Goal: Information Seeking & Learning: Find contact information

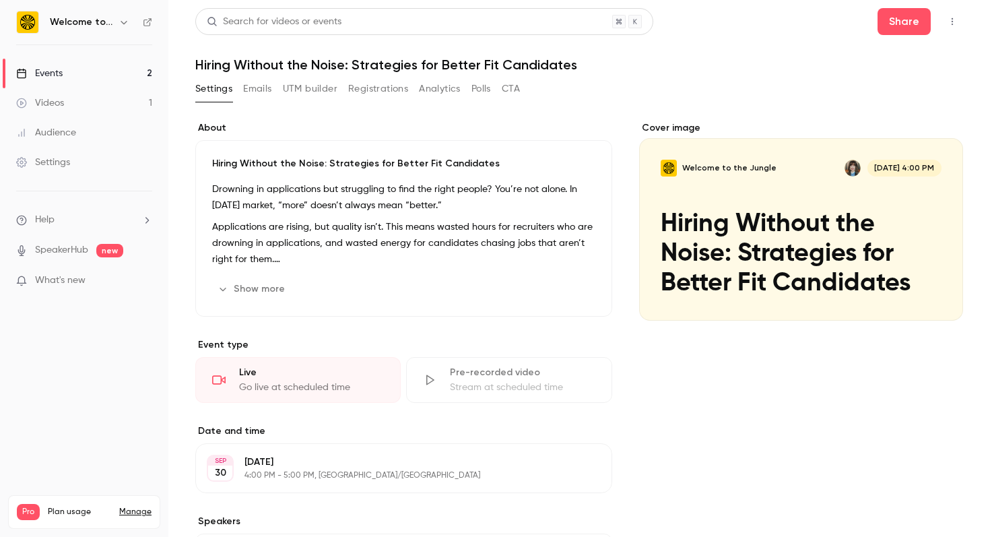
scroll to position [6, 0]
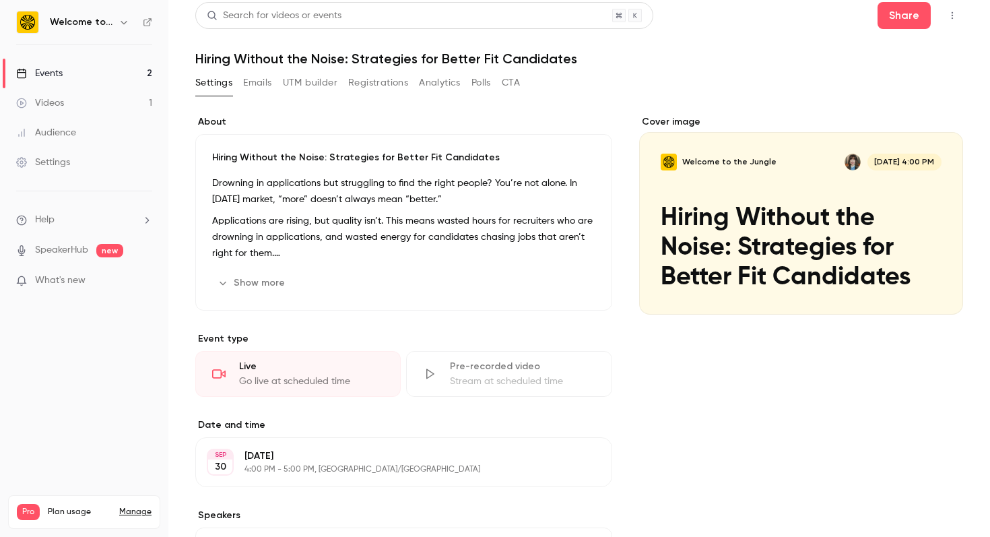
click at [112, 67] on link "Events 2" at bounding box center [84, 74] width 168 height 30
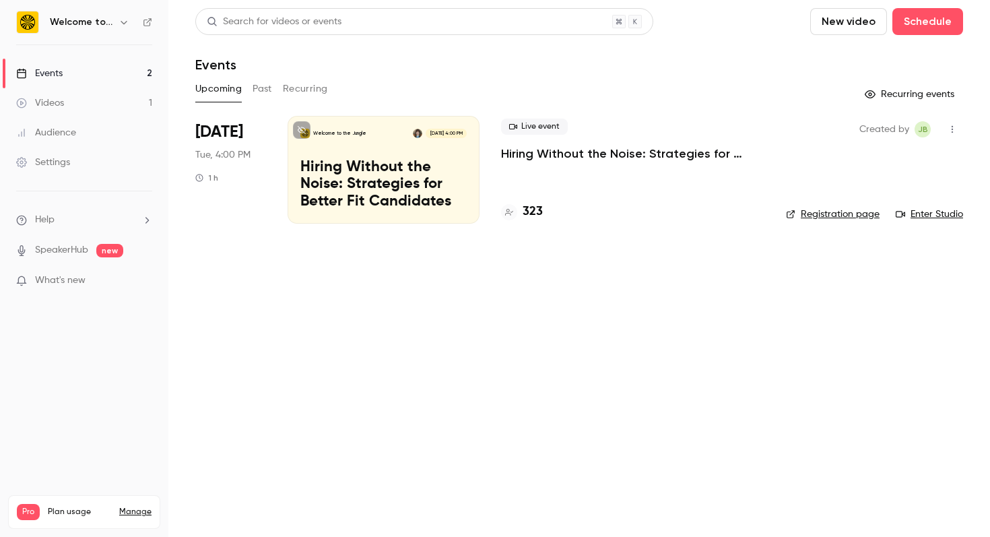
click at [565, 159] on p "Hiring Without the Noise: Strategies for Better Fit Candidates" at bounding box center [632, 153] width 263 height 16
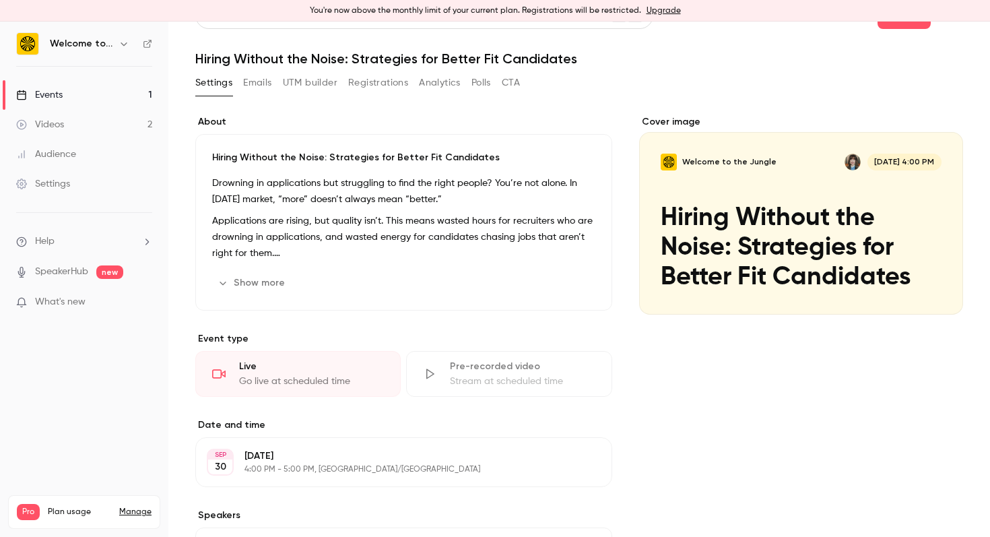
scroll to position [26, 0]
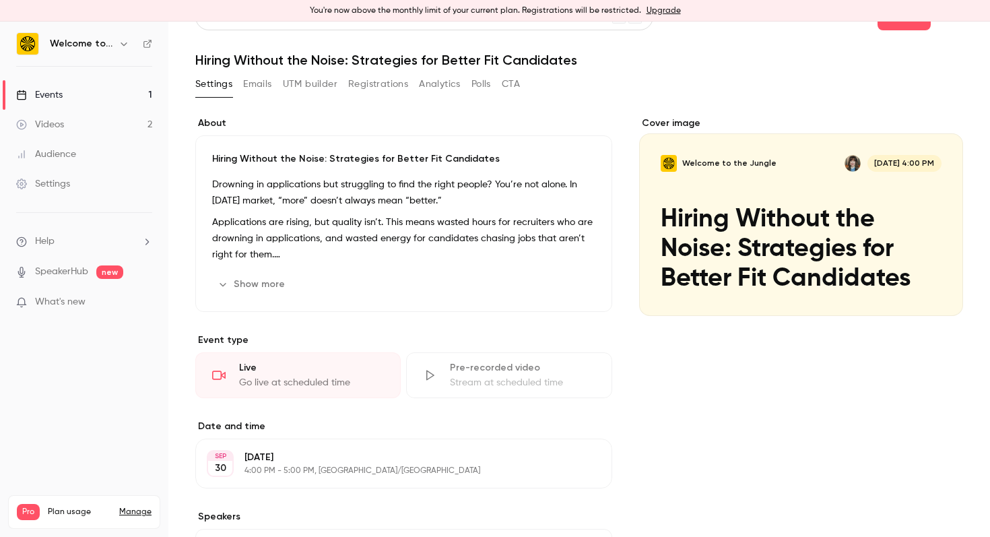
click at [403, 83] on button "Registrations" at bounding box center [378, 84] width 60 height 22
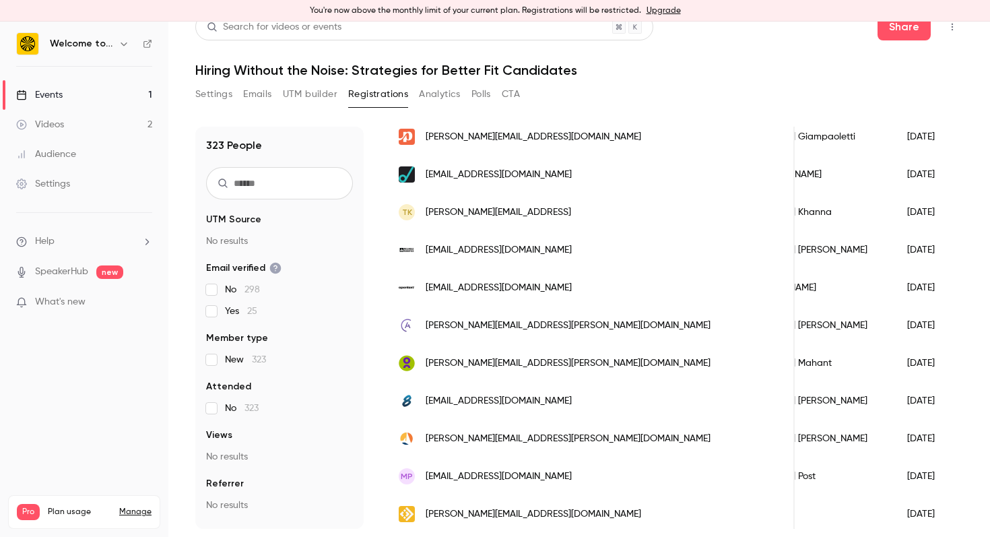
scroll to position [1612, 0]
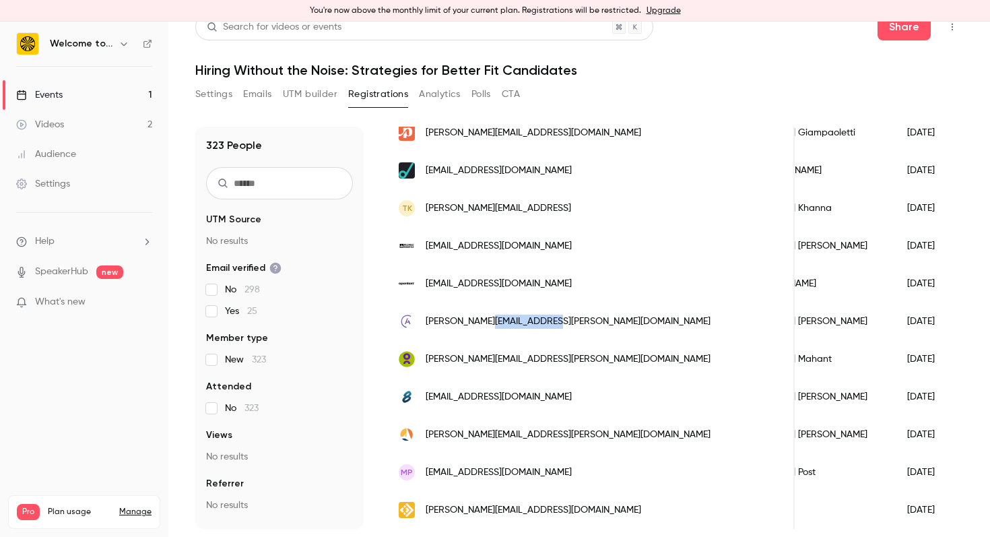
drag, startPoint x: 560, startPoint y: 322, endPoint x: 492, endPoint y: 323, distance: 68.0
click at [492, 323] on div "[PERSON_NAME][EMAIL_ADDRESS][PERSON_NAME][DOMAIN_NAME]" at bounding box center [589, 321] width 409 height 38
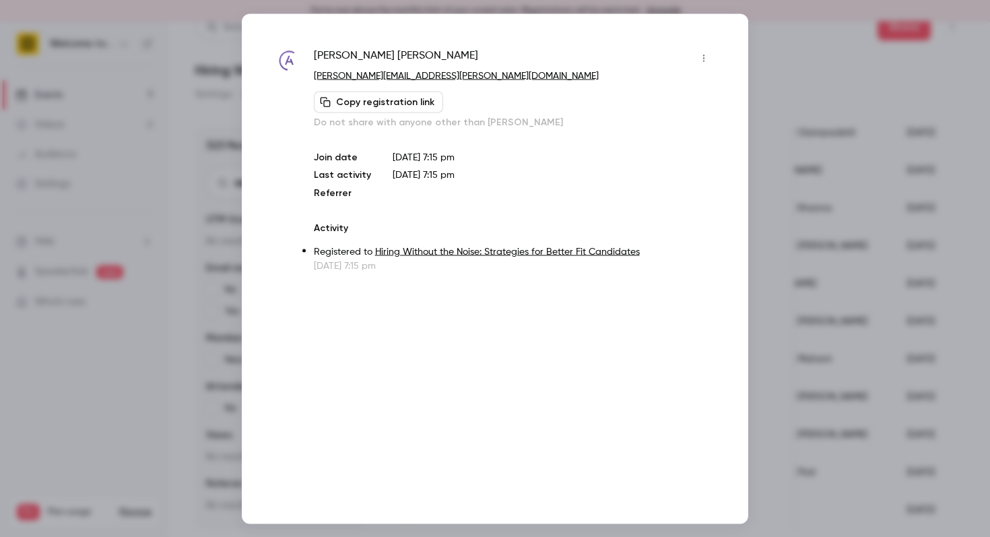
click at [176, 50] on div at bounding box center [495, 268] width 990 height 537
